Goal: Task Accomplishment & Management: Manage account settings

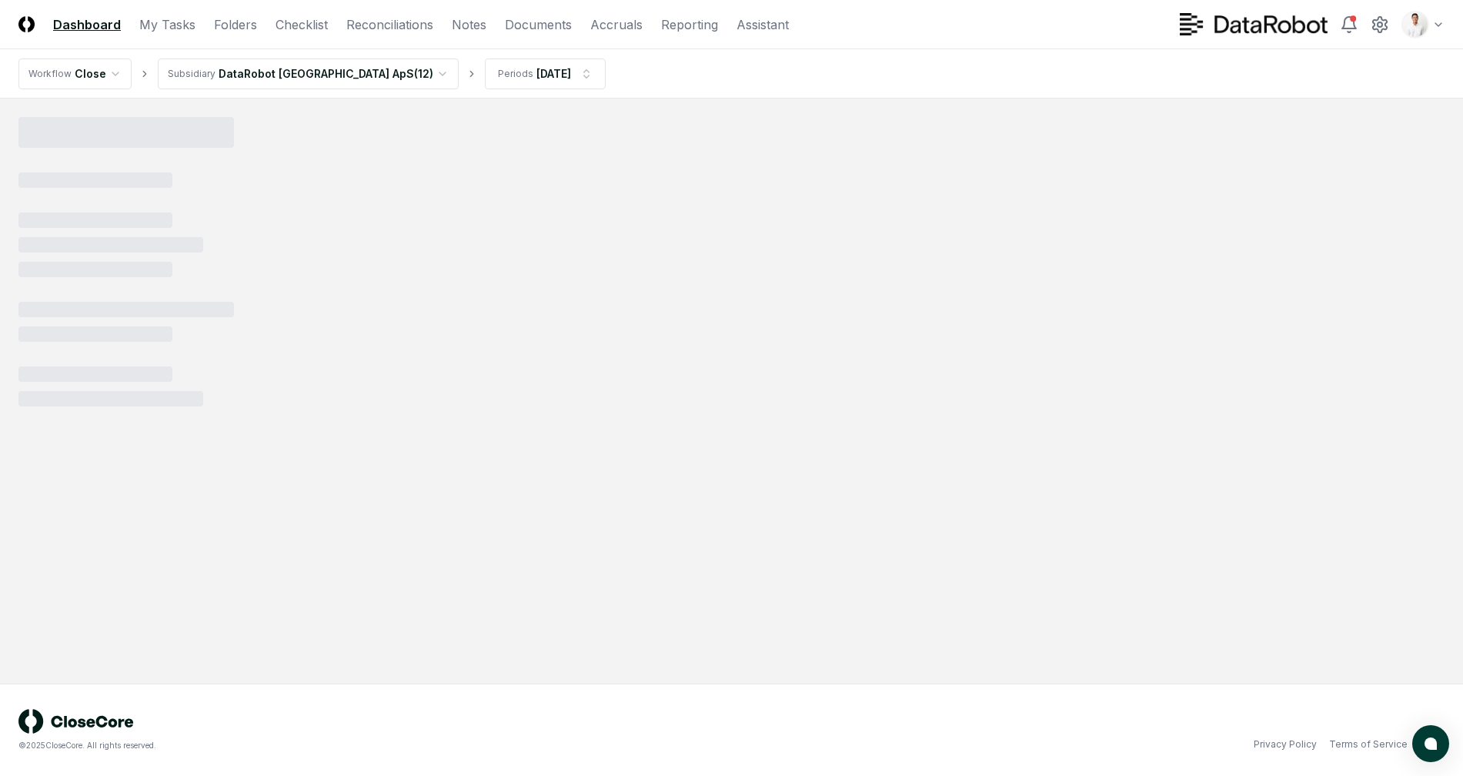
click at [1440, 16] on html "CloseCore Dashboard My Tasks Folders Checklist Reconciliations Notes Documents …" at bounding box center [731, 388] width 1463 height 776
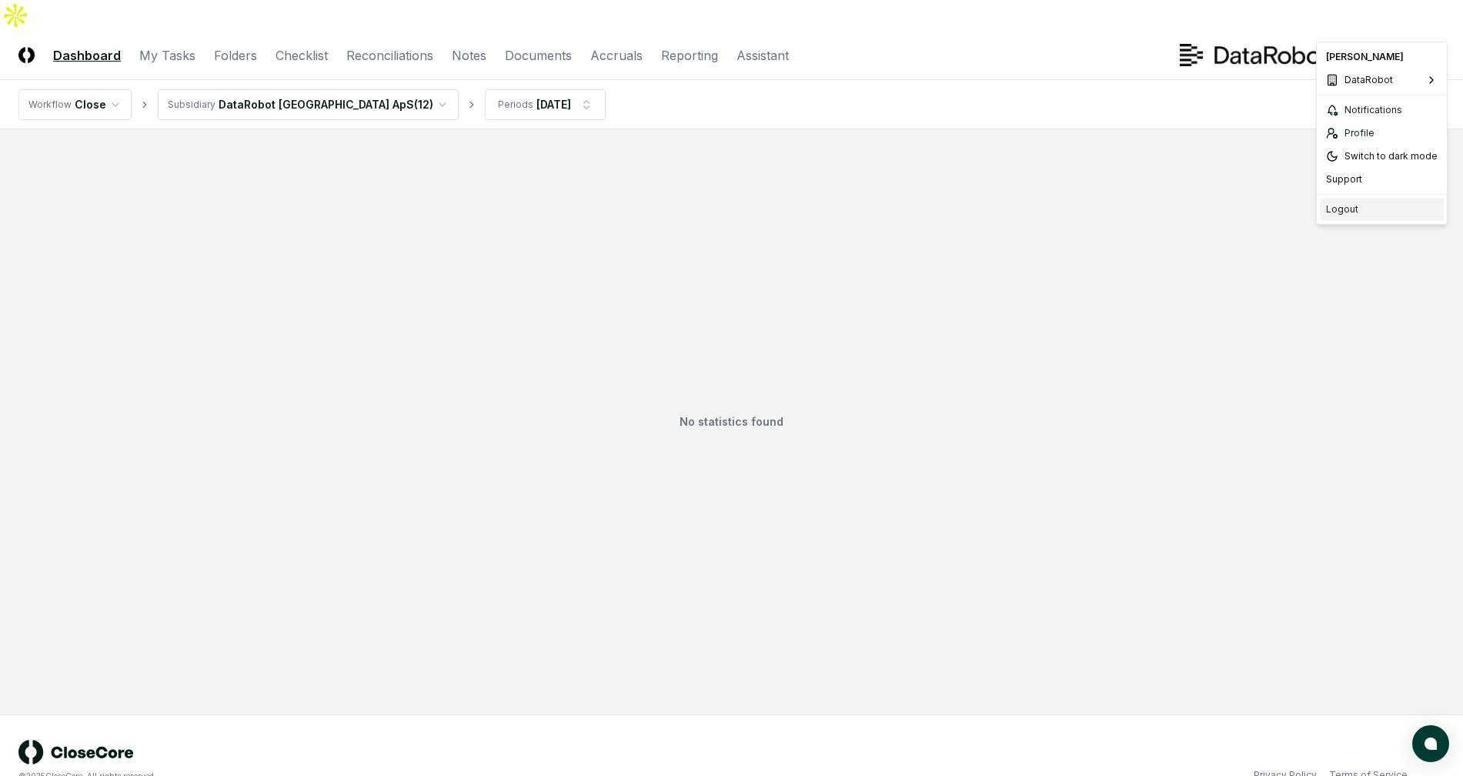
click at [1387, 210] on div "Logout" at bounding box center [1382, 209] width 124 height 23
